Goal: Information Seeking & Learning: Learn about a topic

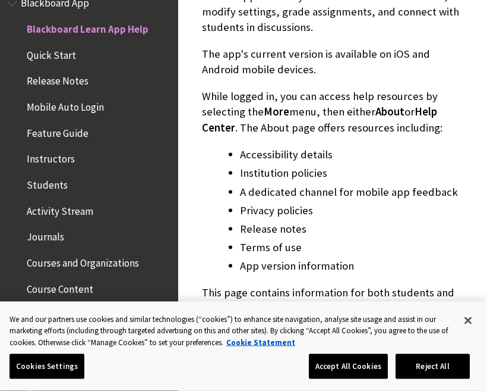
scroll to position [346, 0]
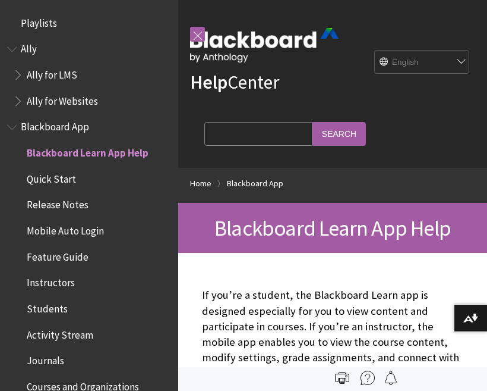
scroll to position [123, 0]
